Goal: Navigation & Orientation: Find specific page/section

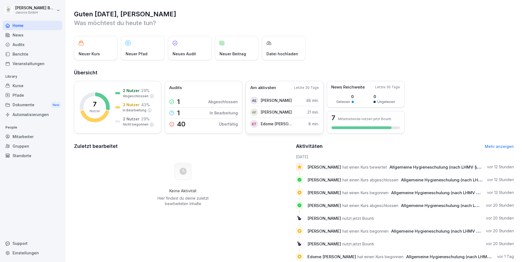
click at [279, 122] on p "Edome [PERSON_NAME]" at bounding box center [276, 124] width 31 height 6
click at [262, 122] on p "Edome [PERSON_NAME]" at bounding box center [276, 124] width 31 height 6
click at [255, 124] on div "ET" at bounding box center [254, 124] width 8 height 8
click at [476, 67] on div "Guten [DATE], [PERSON_NAME] Was möchtest du [DATE] tun? Neuer Kurs Neuer Pfad N…" at bounding box center [293, 137] width 456 height 275
click at [152, 126] on icon at bounding box center [152, 125] width 4 height 4
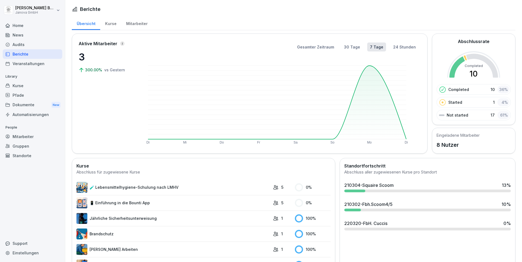
click at [12, 28] on div "Home" at bounding box center [32, 26] width 59 height 10
